Goal: Find specific page/section: Find specific page/section

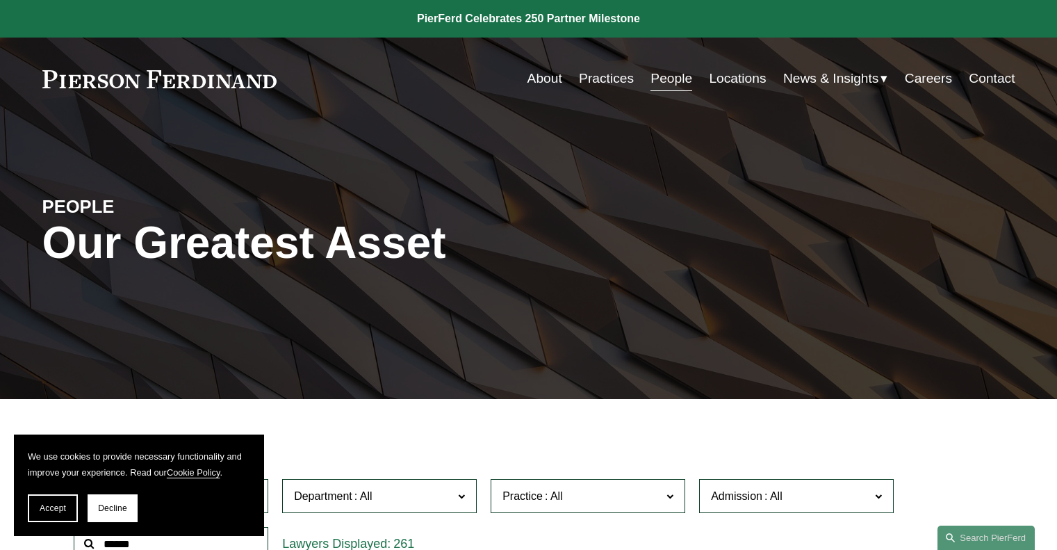
scroll to position [424, 0]
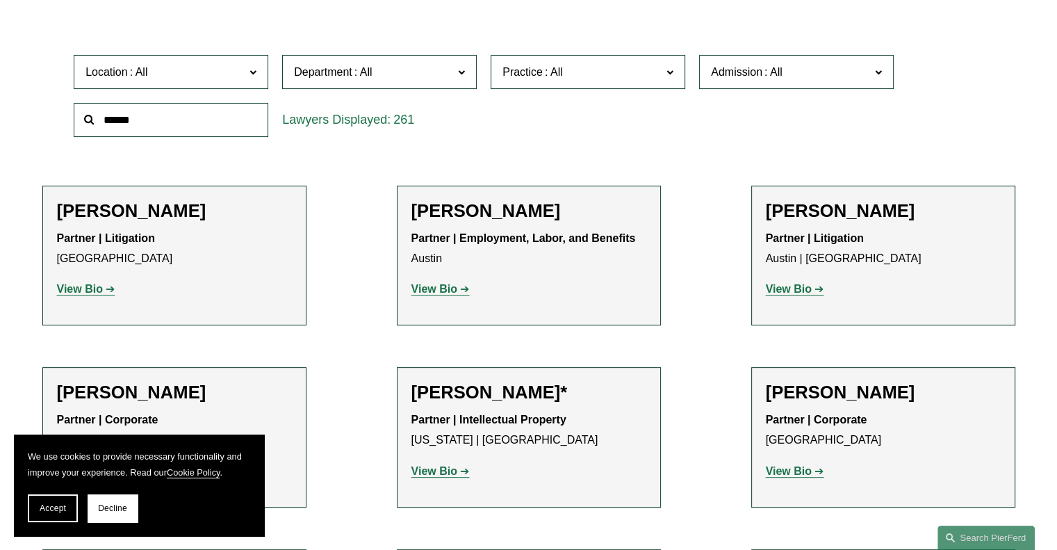
click at [186, 107] on input "text" at bounding box center [171, 120] width 195 height 34
type input "*********"
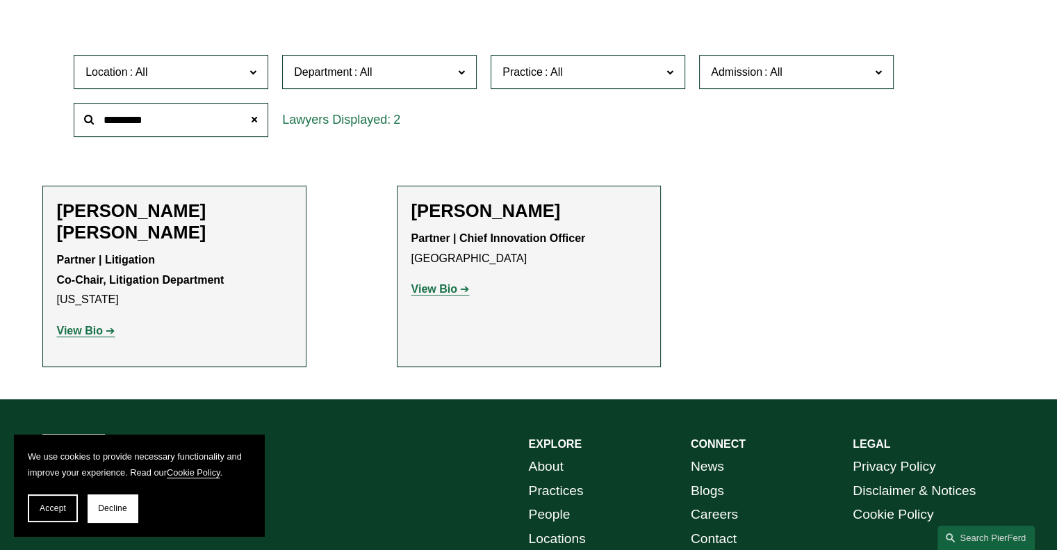
click at [76, 324] on strong "View Bio" at bounding box center [80, 330] width 46 height 12
